Goal: Task Accomplishment & Management: Manage account settings

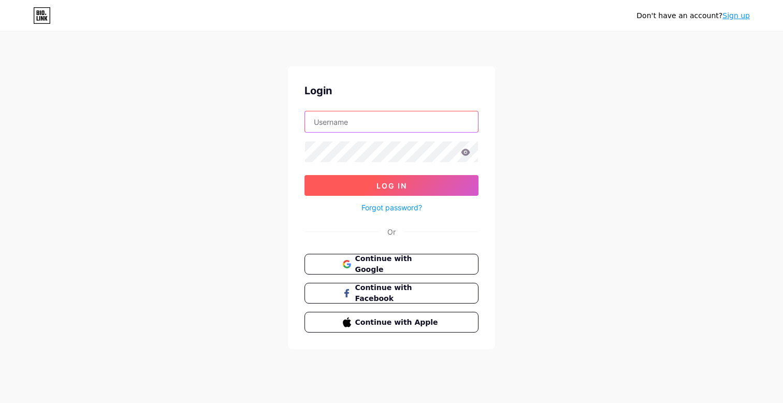
type input "[EMAIL_ADDRESS][DOMAIN_NAME]"
click at [411, 182] on button "Log In" at bounding box center [391, 185] width 174 height 21
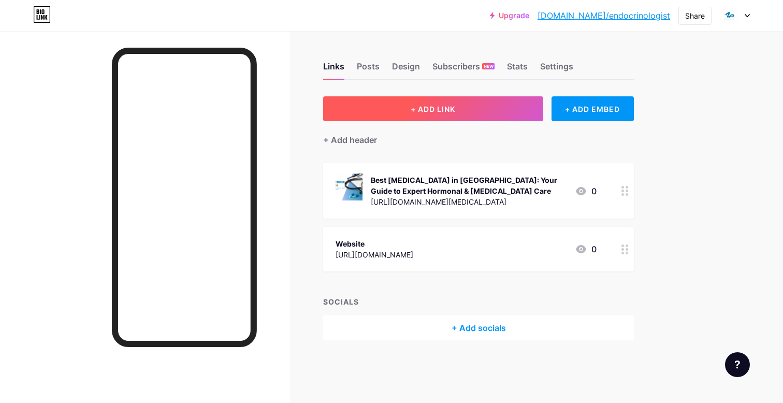
click at [449, 114] on button "+ ADD LINK" at bounding box center [433, 108] width 220 height 25
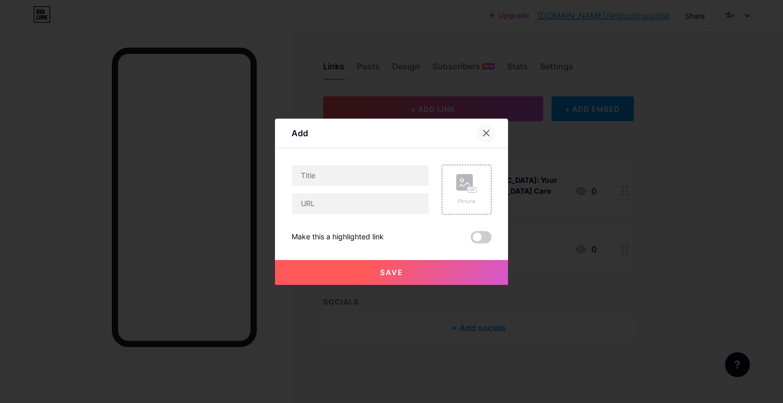
click at [486, 131] on icon at bounding box center [486, 133] width 8 height 8
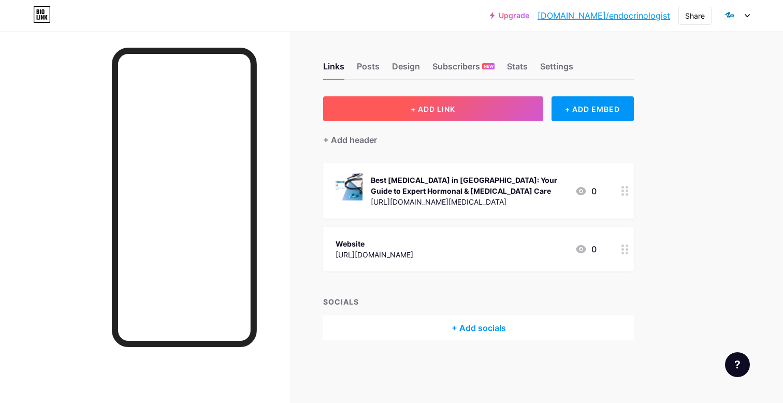
click at [460, 109] on button "+ ADD LINK" at bounding box center [433, 108] width 220 height 25
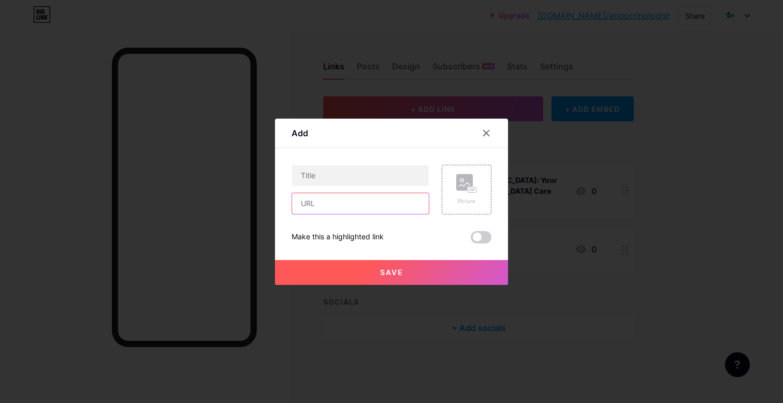
click at [363, 209] on input "text" at bounding box center [360, 203] width 137 height 21
paste input "[URL][DOMAIN_NAME]"
type input "[URL][DOMAIN_NAME]"
click at [363, 172] on input "text" at bounding box center [360, 175] width 137 height 21
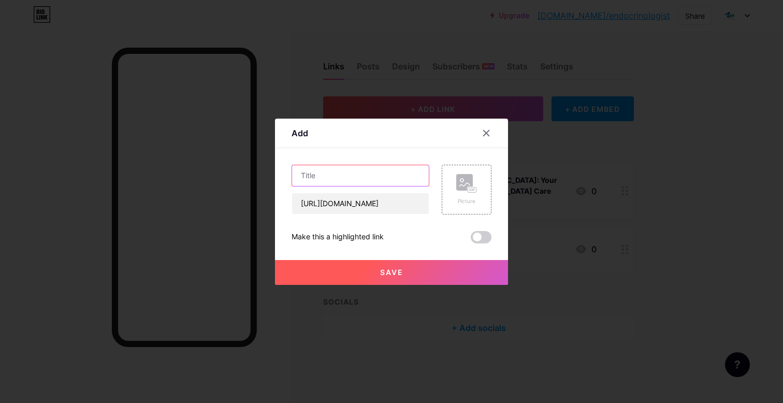
scroll to position [0, 0]
paste input "Your Skin Could Be Telling You About Your Thyroid: Advice from a Thyroid Doctor…"
type input "Your Skin Could Be Telling You About Your Thyroid: Advice from a Thyroid Doctor…"
click at [393, 274] on span "Save" at bounding box center [391, 272] width 23 height 9
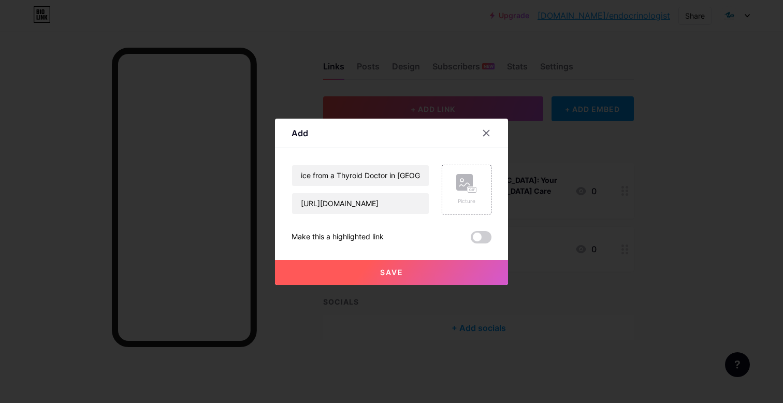
scroll to position [0, 0]
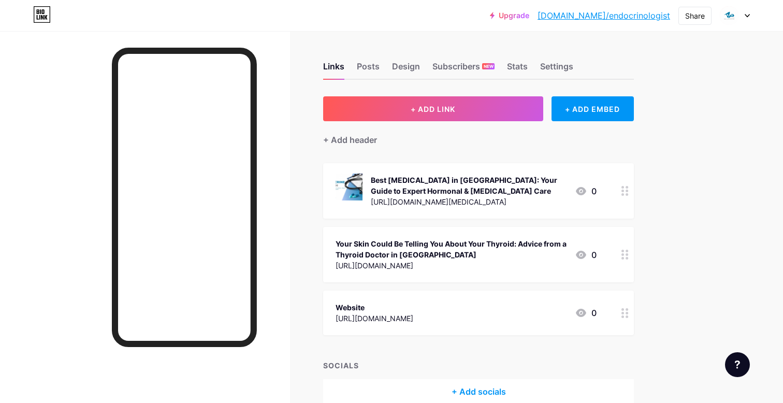
click at [432, 188] on div "Best [MEDICAL_DATA] in [GEOGRAPHIC_DATA]: Your Guide to Expert Hormonal & [MEDI…" at bounding box center [469, 185] width 196 height 22
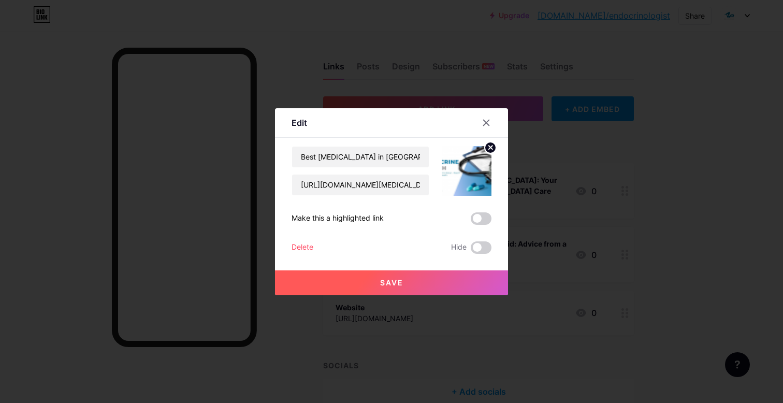
click at [518, 243] on div at bounding box center [391, 201] width 783 height 403
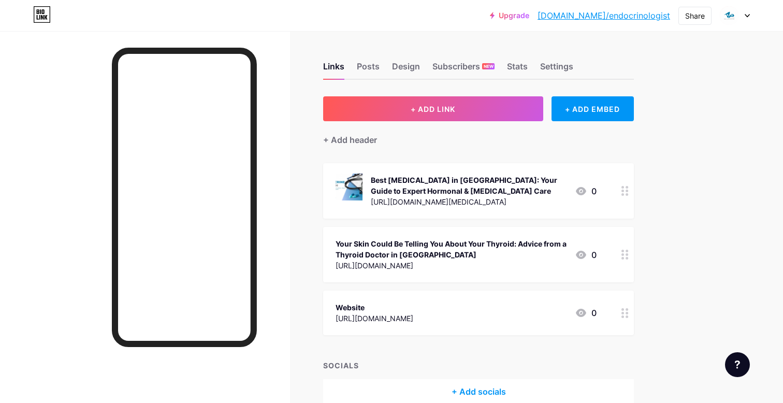
click at [623, 193] on circle at bounding box center [622, 194] width 3 height 3
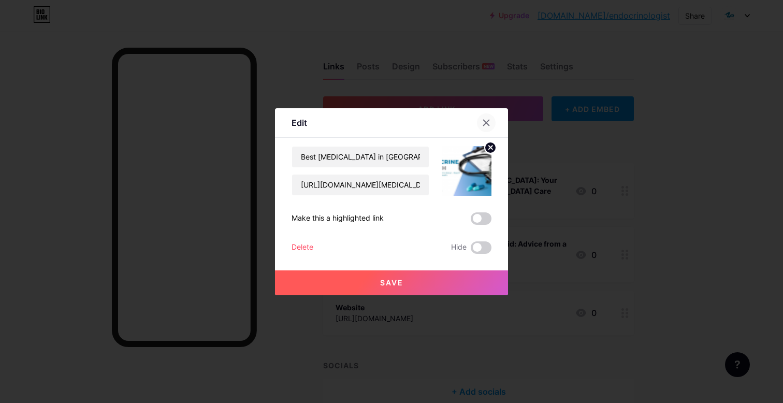
click at [487, 128] on div at bounding box center [486, 122] width 19 height 19
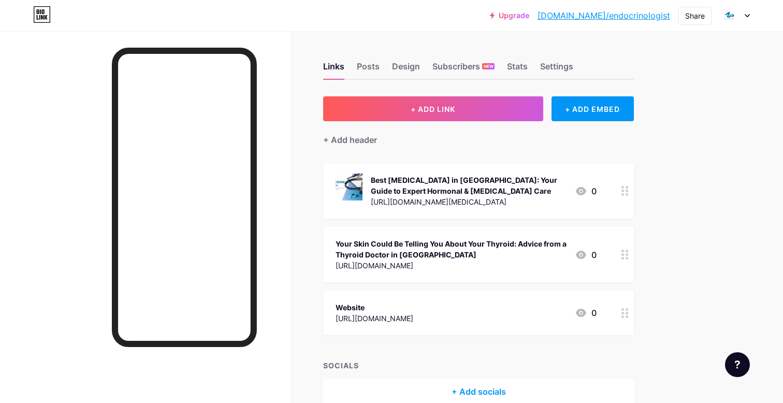
click at [626, 256] on icon at bounding box center [624, 254] width 7 height 10
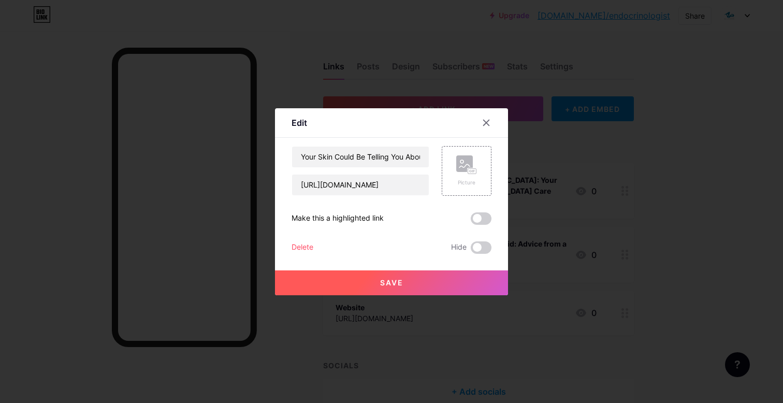
click at [626, 256] on div at bounding box center [391, 201] width 783 height 403
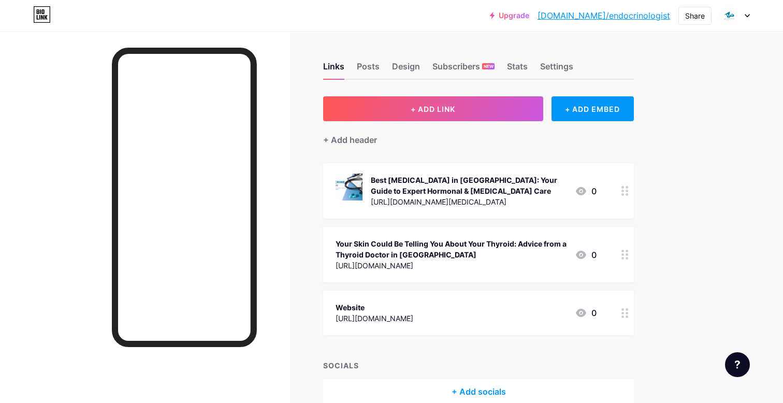
click at [453, 266] on div "[URL][DOMAIN_NAME]" at bounding box center [450, 265] width 231 height 11
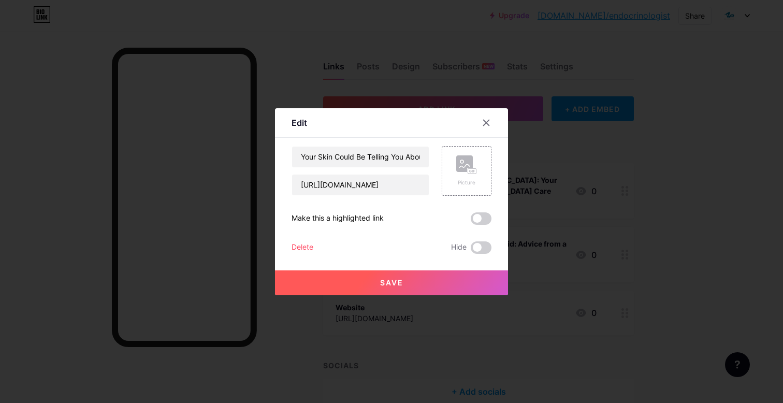
click at [439, 294] on button "Save" at bounding box center [391, 282] width 233 height 25
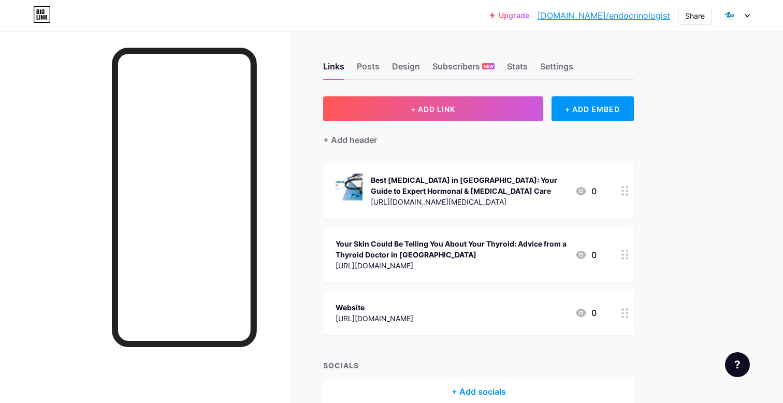
click at [367, 249] on div "Your Skin Could Be Telling You About Your Thyroid: Advice from a Thyroid Doctor…" at bounding box center [450, 249] width 231 height 22
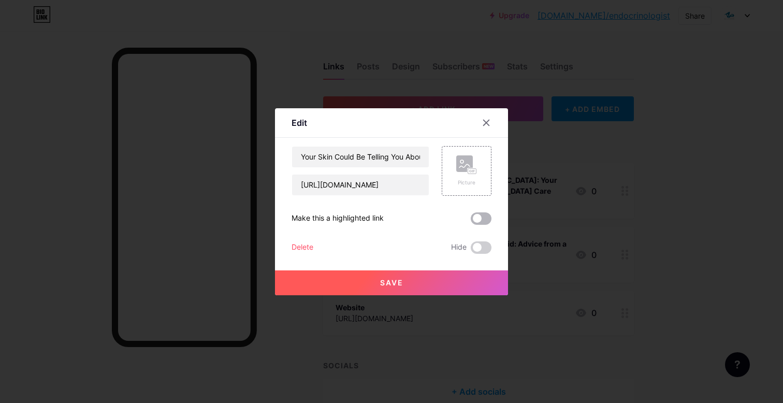
click at [480, 216] on span at bounding box center [481, 218] width 21 height 12
click at [471, 221] on input "checkbox" at bounding box center [471, 221] width 0 height 0
click at [448, 289] on button "Save" at bounding box center [391, 282] width 233 height 25
